Goal: Task Accomplishment & Management: Manage account settings

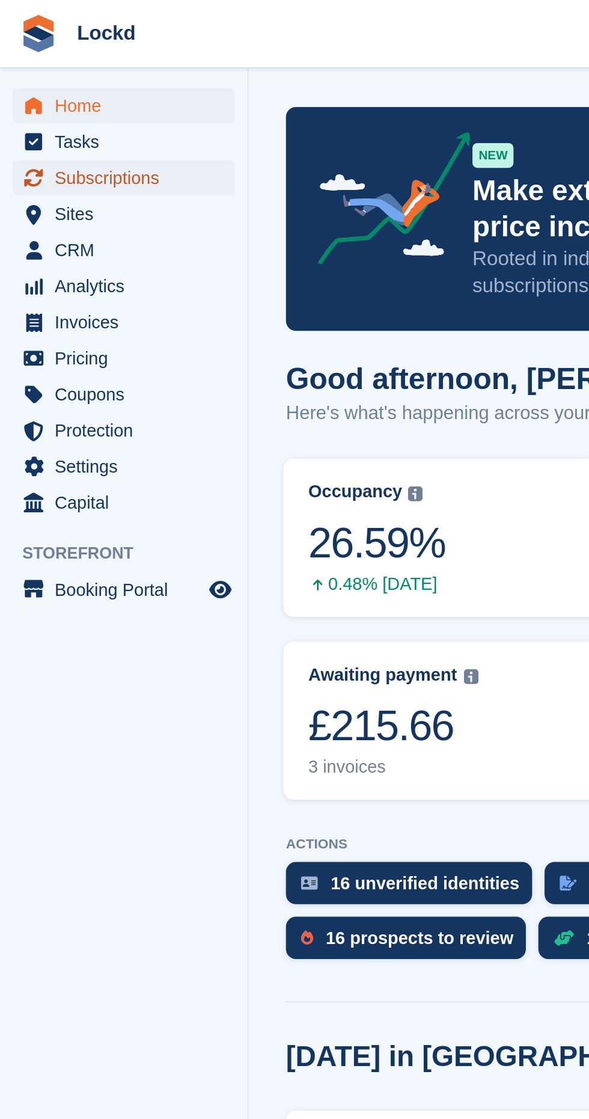
click at [64, 90] on span "Subscriptions" at bounding box center [62, 86] width 72 height 17
